Goal: Task Accomplishment & Management: Manage account settings

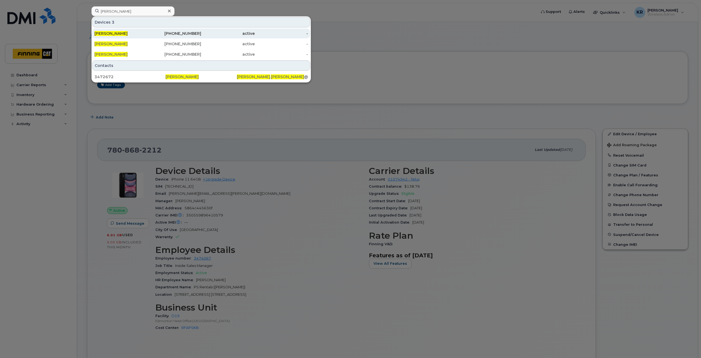
type input "cory longhurst"
click at [191, 32] on div "306-536-3176" at bounding box center [175, 33] width 54 height 5
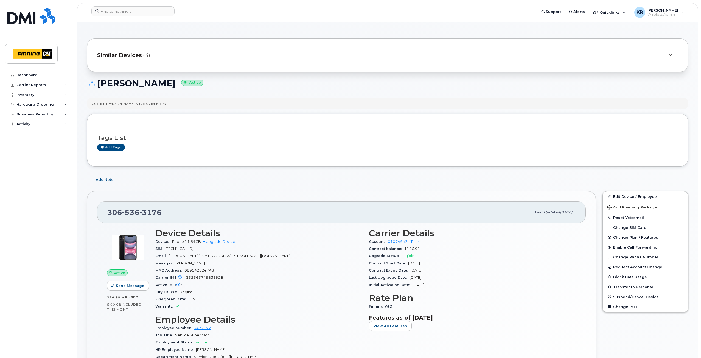
click at [138, 56] on span "Similar Devices" at bounding box center [119, 55] width 45 height 8
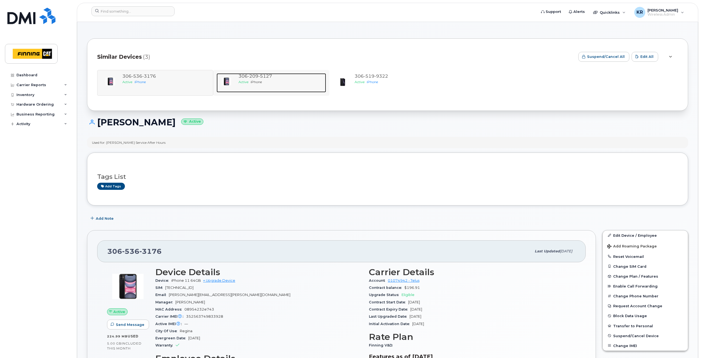
click at [261, 75] on span "5127" at bounding box center [265, 76] width 14 height 5
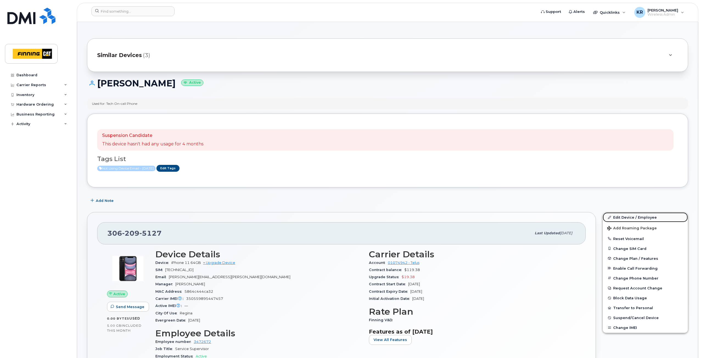
click at [622, 218] on link "Edit Device / Employee" at bounding box center [645, 217] width 85 height 10
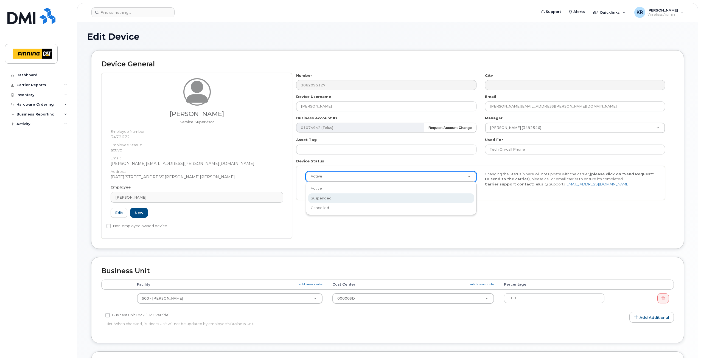
select select "suspended"
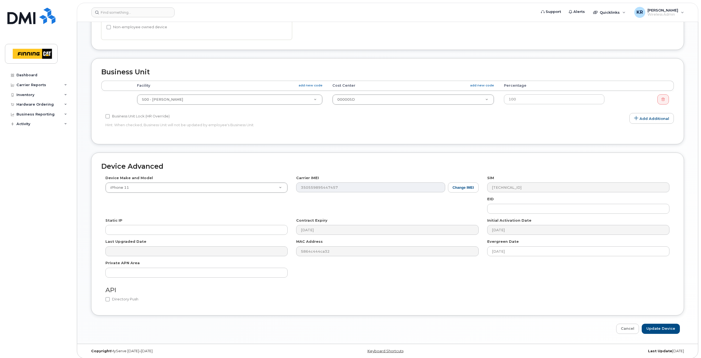
scroll to position [202, 0]
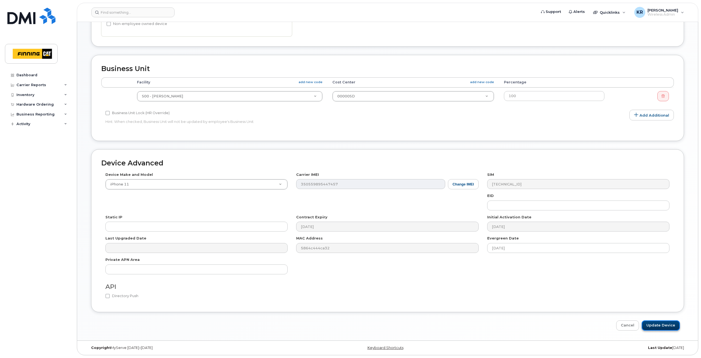
click at [663, 326] on input "Update Device" at bounding box center [661, 326] width 38 height 10
type input "Saving..."
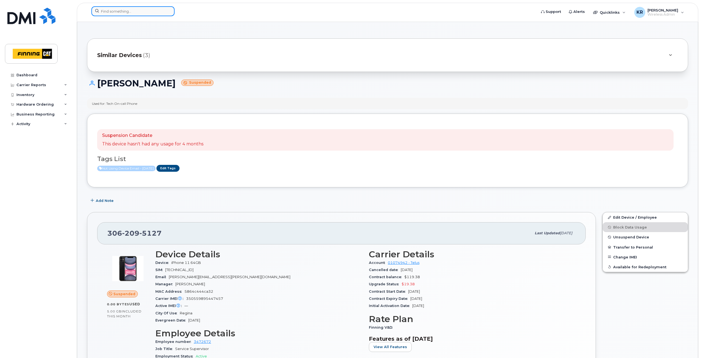
click at [132, 13] on input at bounding box center [132, 11] width 83 height 10
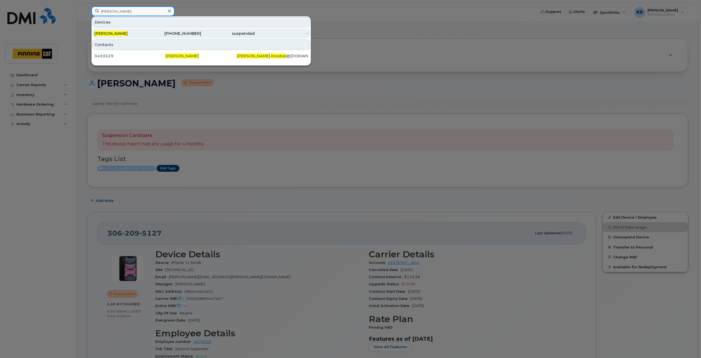
type input "amanda kowbel"
click at [179, 35] on div "587-284-1532" at bounding box center [175, 33] width 54 height 5
